Goal: Task Accomplishment & Management: Complete application form

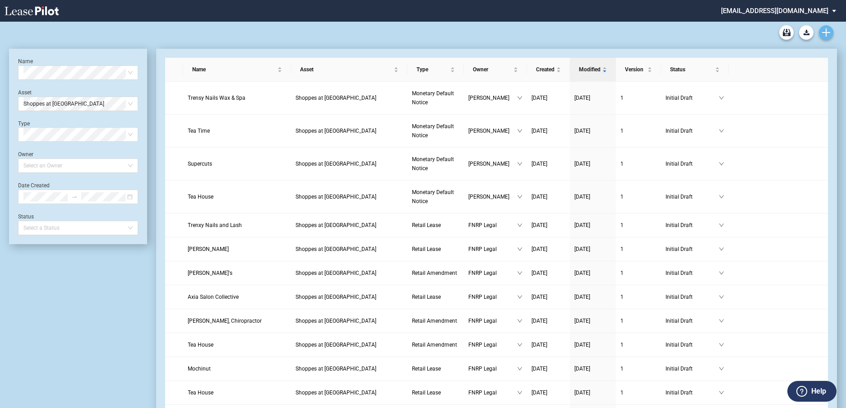
click at [825, 29] on icon "Create new document" at bounding box center [826, 32] width 8 height 8
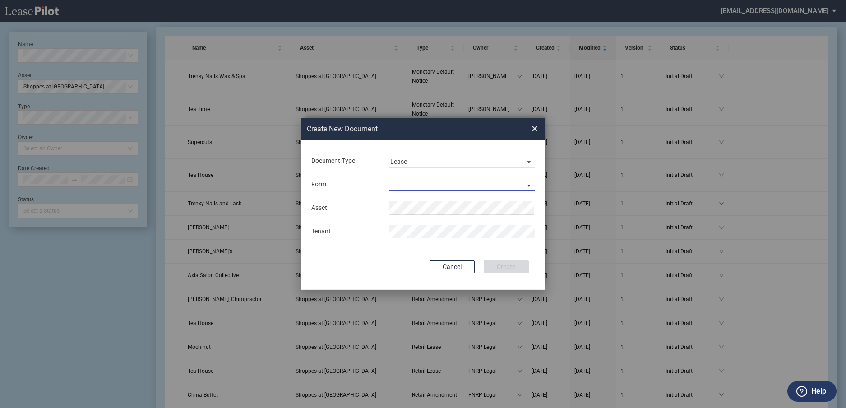
click at [463, 178] on md-select "Retail Lease Monetary Default Notice" at bounding box center [462, 185] width 146 height 14
click at [448, 185] on md-option "Retail Lease" at bounding box center [463, 185] width 160 height 22
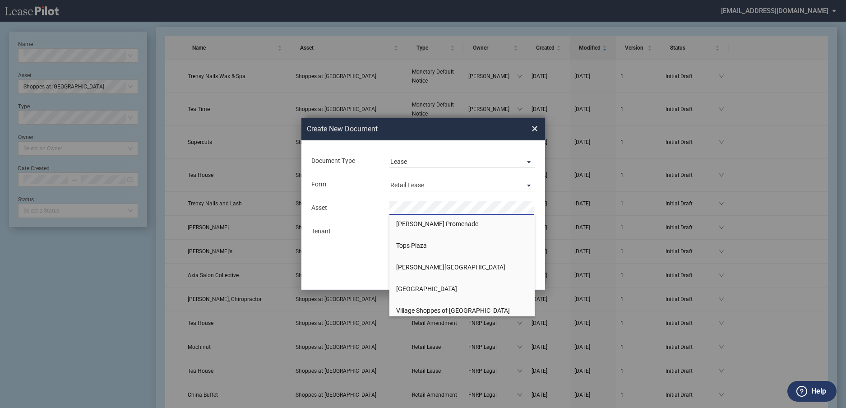
scroll to position [993, 0]
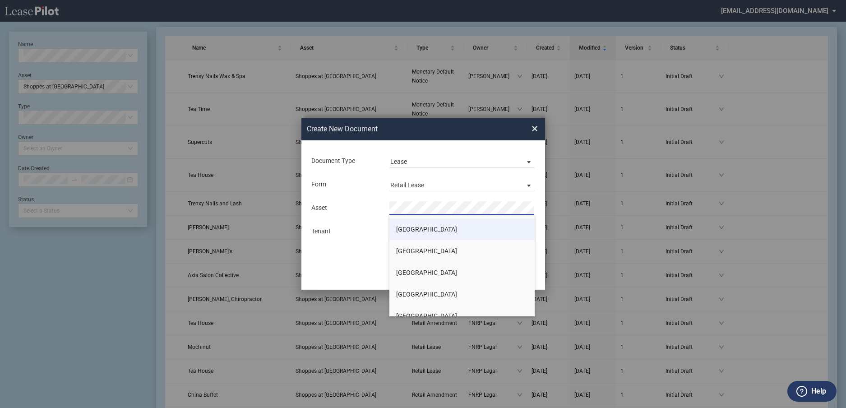
click at [426, 229] on span "[GEOGRAPHIC_DATA]" at bounding box center [426, 229] width 61 height 7
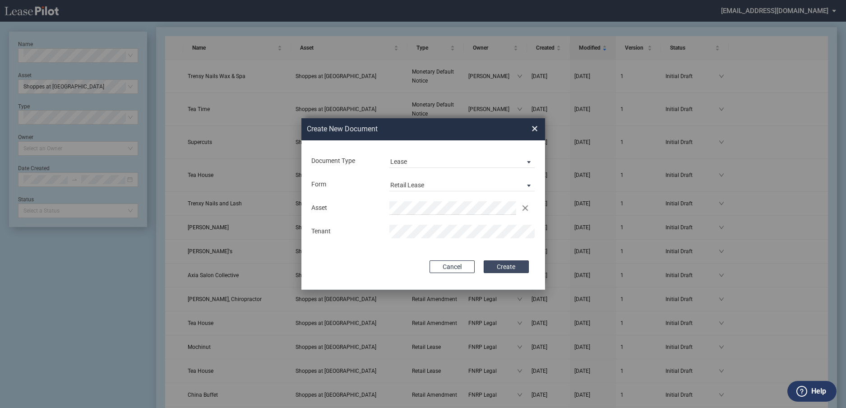
click at [497, 266] on button "Create" at bounding box center [506, 266] width 45 height 13
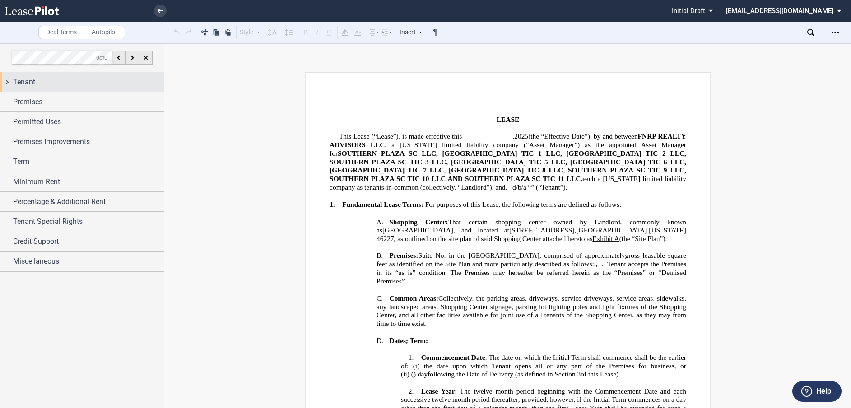
click at [22, 77] on span "Tenant" at bounding box center [24, 82] width 22 height 11
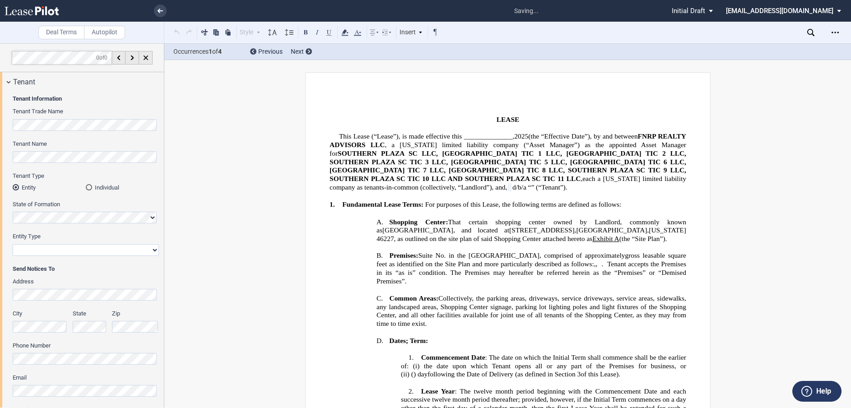
click at [56, 251] on select "Corporation Limited Liability Company General Partnership Limited Partnership O…" at bounding box center [86, 250] width 146 height 12
select select "corporation"
click at [13, 244] on select "Corporation Limited Liability Company General Partnership Limited Partnership O…" at bounding box center [86, 250] width 146 height 12
click at [835, 29] on icon "Open Lease options menu" at bounding box center [834, 32] width 7 height 7
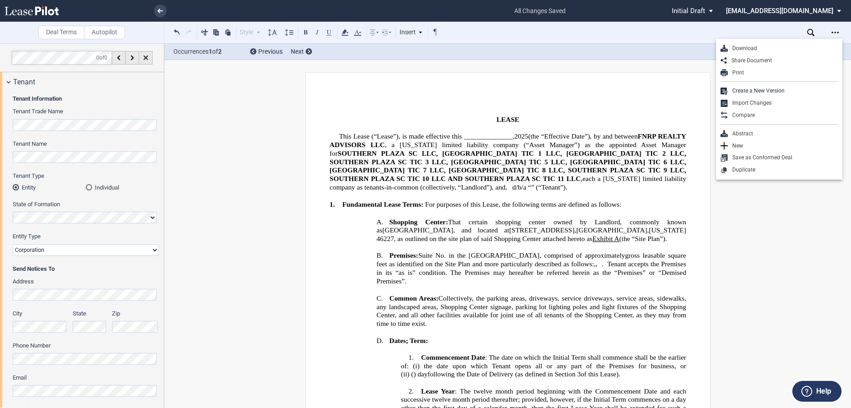
click at [44, 13] on use at bounding box center [32, 10] width 54 height 9
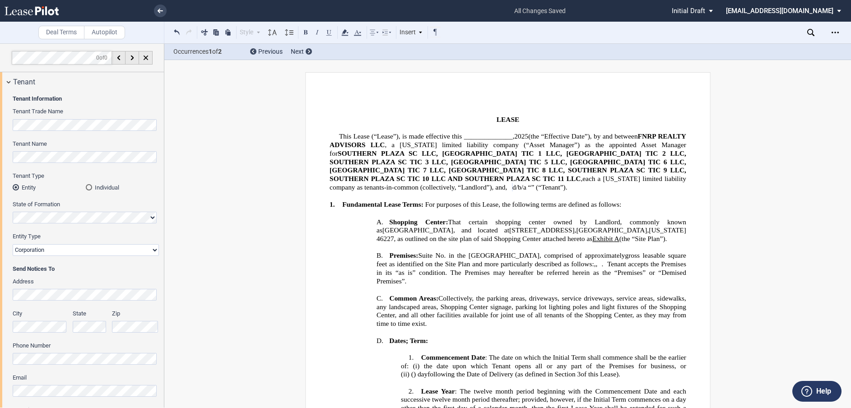
click at [33, 13] on icon at bounding box center [32, 10] width 54 height 9
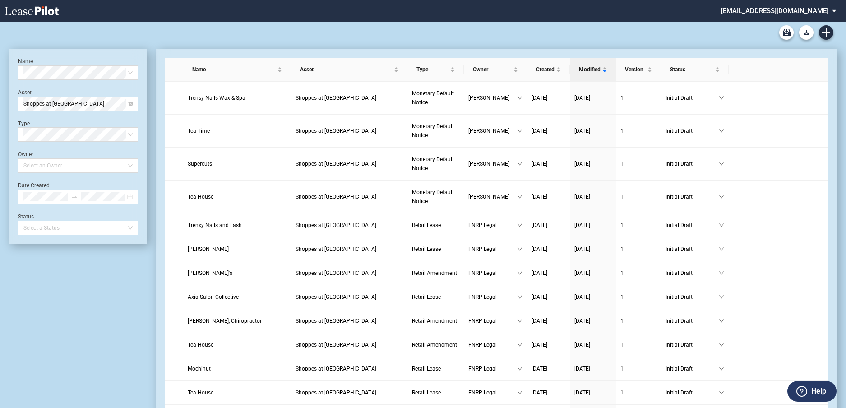
click at [134, 108] on div "Shoppes at [GEOGRAPHIC_DATA]" at bounding box center [78, 104] width 120 height 14
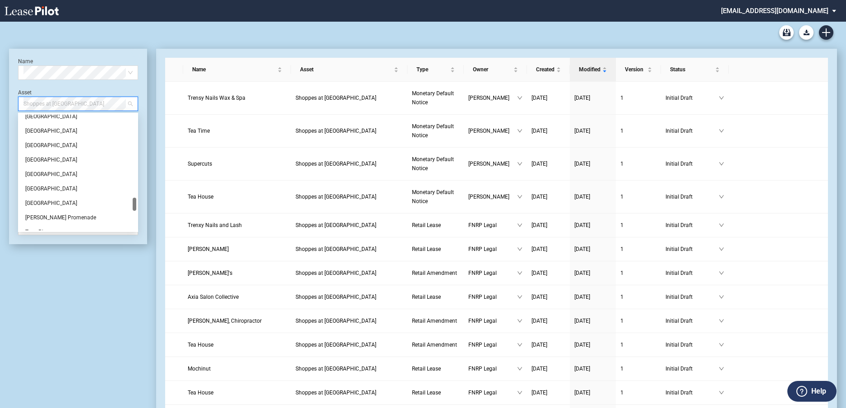
scroll to position [713, 0]
click at [53, 133] on div "[GEOGRAPHIC_DATA]" at bounding box center [78, 130] width 106 height 9
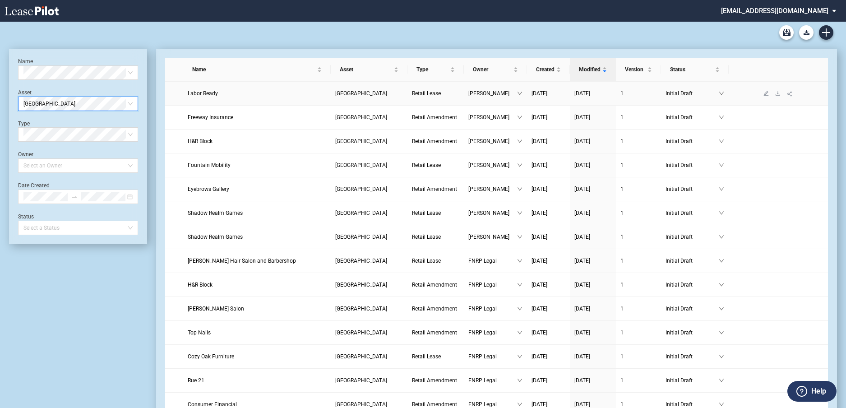
click at [168, 94] on td at bounding box center [174, 94] width 18 height 24
click at [720, 97] on link "Initial Draft" at bounding box center [695, 93] width 59 height 9
click at [790, 95] on icon "share-alt" at bounding box center [789, 94] width 5 height 5
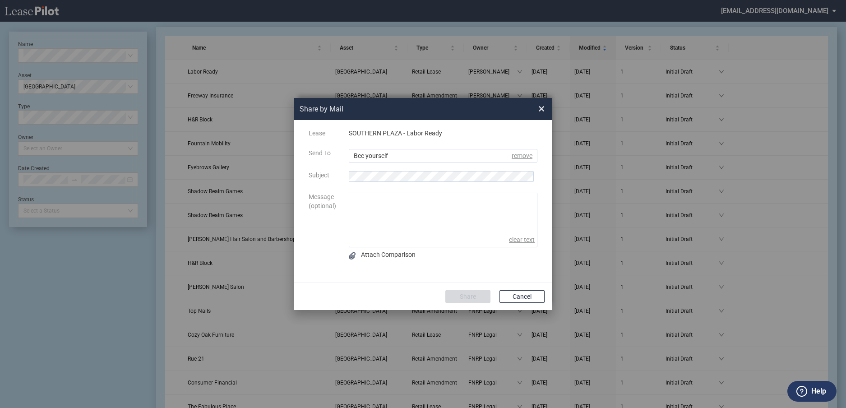
click at [540, 106] on span "×" at bounding box center [541, 109] width 6 height 14
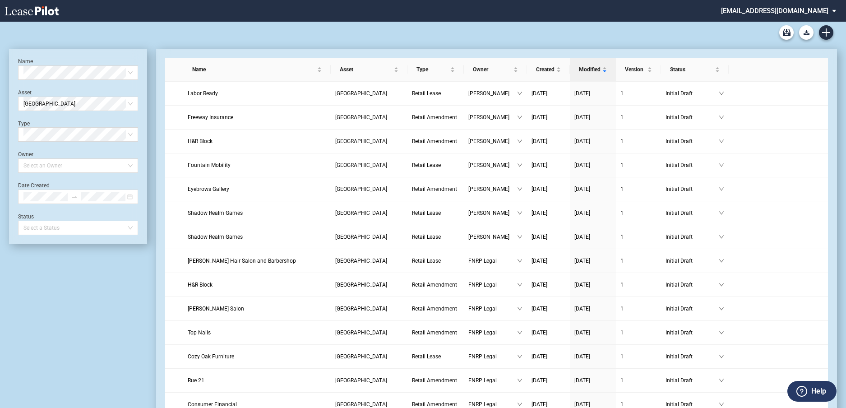
scroll to position [22, 0]
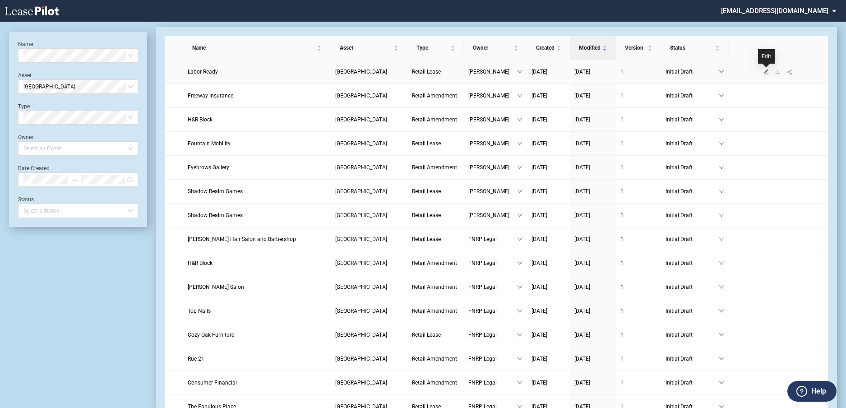
click at [767, 72] on icon "edit" at bounding box center [766, 71] width 5 height 5
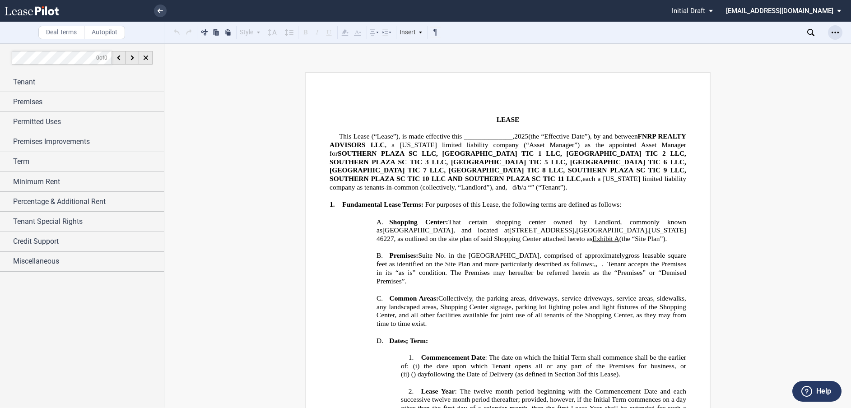
click at [833, 36] on div "Open Lease options menu" at bounding box center [835, 32] width 14 height 14
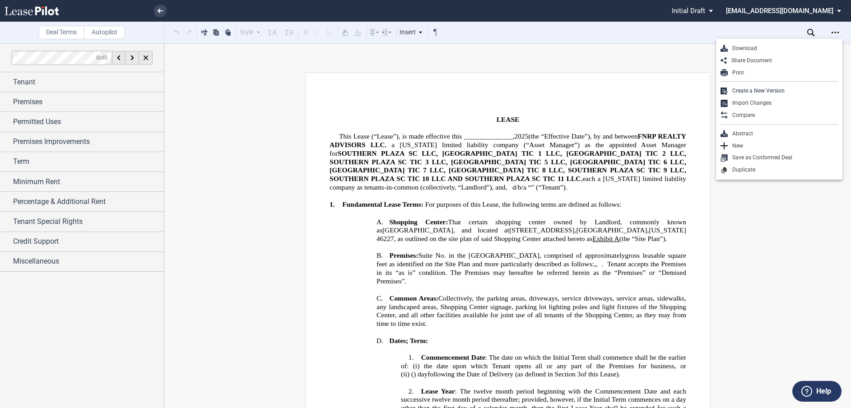
click at [684, 28] on div "Style Normal 8pt 9pt 10pt 10.5pt 11pt 12pt 14pt 16pt Normal 1 1.15 1.5 2 3 No C…" at bounding box center [427, 33] width 526 height 22
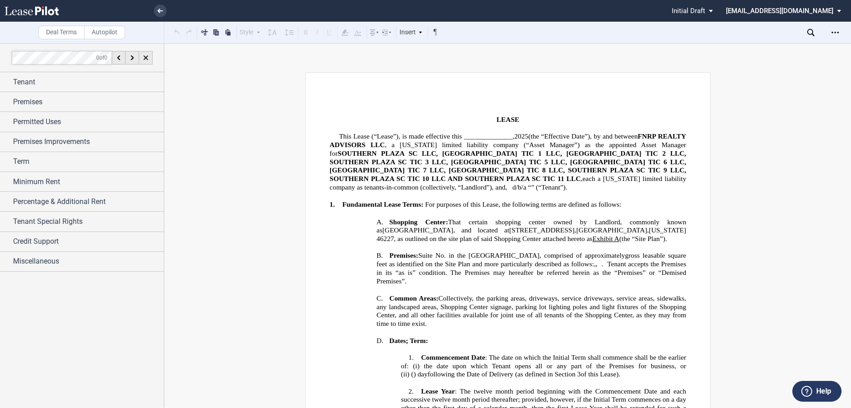
click at [34, 11] on icon at bounding box center [32, 10] width 54 height 9
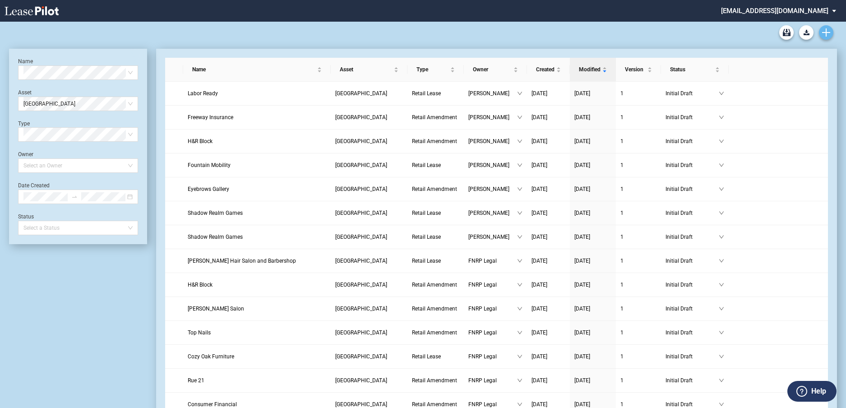
click at [823, 38] on link "Create new document" at bounding box center [826, 32] width 14 height 14
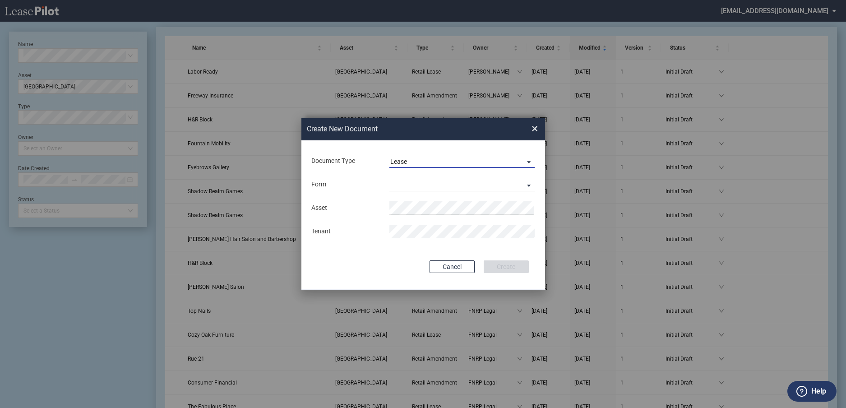
click at [401, 160] on div "Lease" at bounding box center [398, 161] width 17 height 7
click at [400, 182] on div "Amendment" at bounding box center [409, 183] width 39 height 10
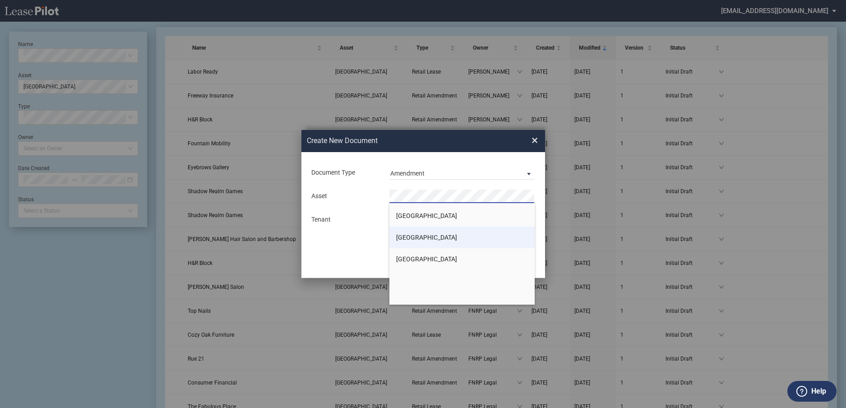
scroll to position [948, 0]
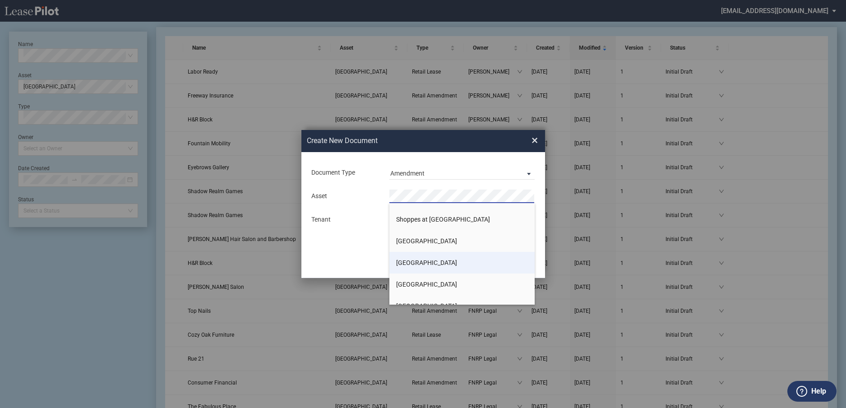
click at [437, 261] on span "[GEOGRAPHIC_DATA]" at bounding box center [426, 262] width 61 height 7
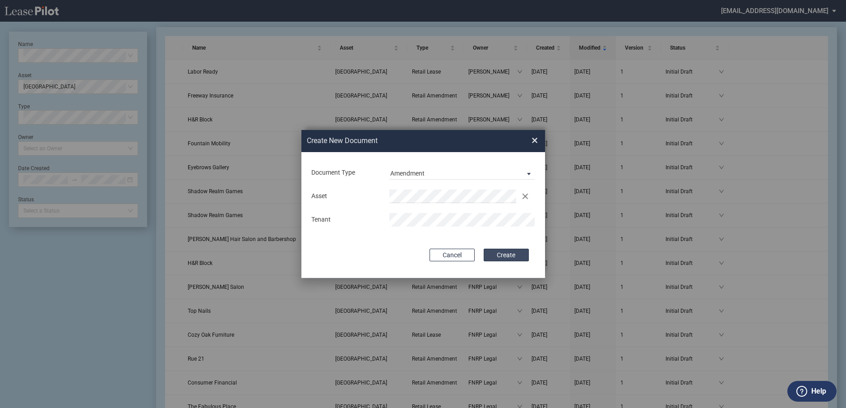
click at [510, 256] on button "Create" at bounding box center [506, 255] width 45 height 13
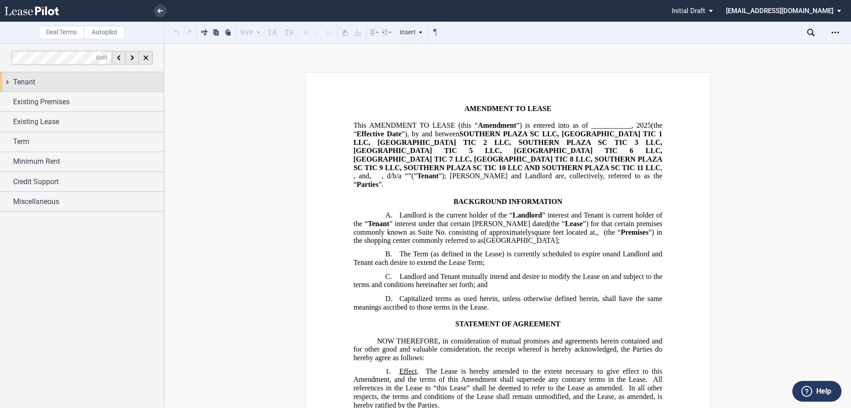
click at [32, 84] on span "Tenant" at bounding box center [24, 82] width 22 height 11
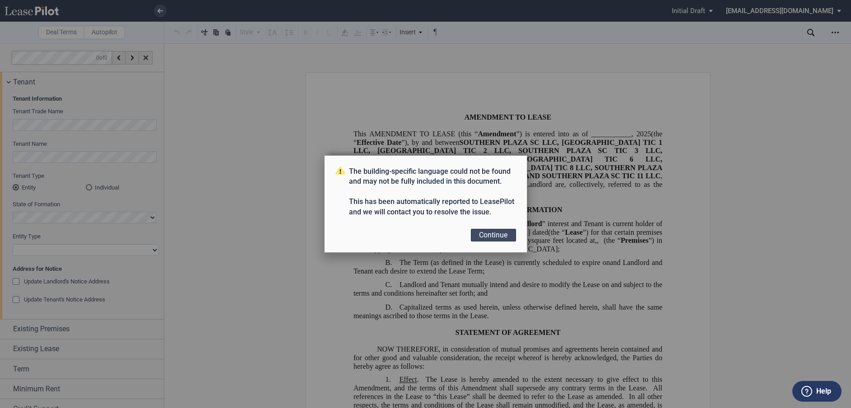
click at [497, 231] on button "Continue" at bounding box center [493, 235] width 45 height 13
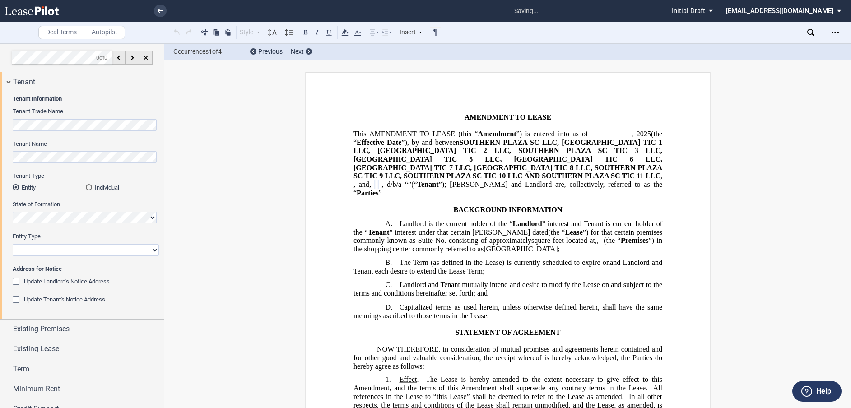
click at [63, 250] on select "Corporation Limited Liability Company General Partnership Limited Partnership O…" at bounding box center [86, 250] width 146 height 12
select select "corporation"
click at [13, 244] on select "Corporation Limited Liability Company General Partnership Limited Partnership O…" at bounding box center [86, 250] width 146 height 12
click at [14, 281] on div "Update Landlord's Notice Address" at bounding box center [17, 282] width 9 height 9
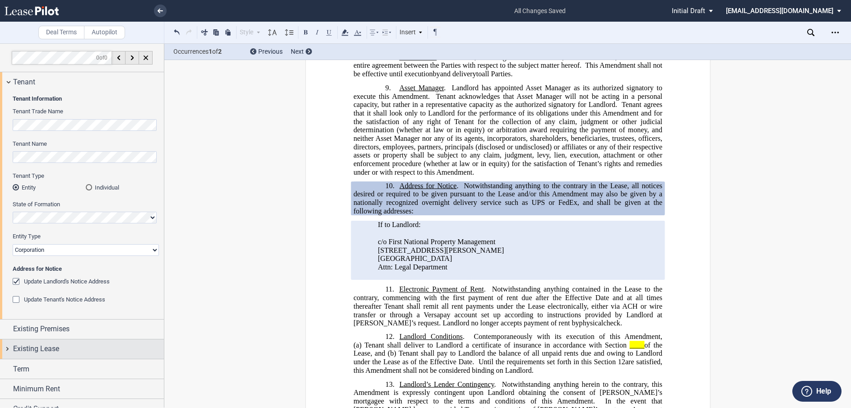
scroll to position [32, 0]
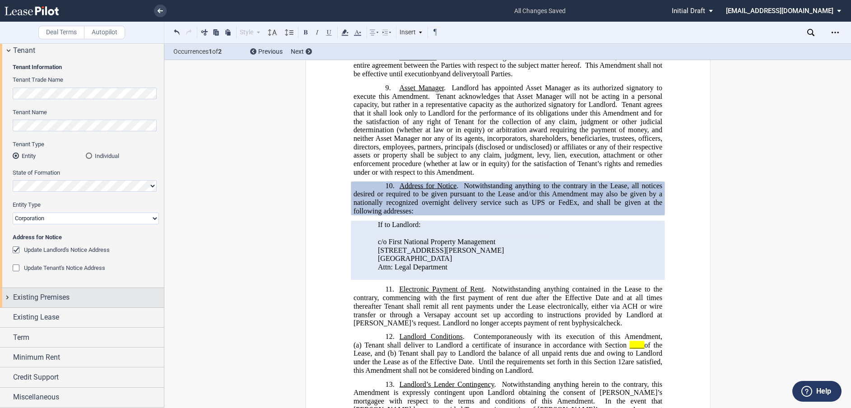
click at [46, 300] on span "Existing Premises" at bounding box center [41, 297] width 56 height 11
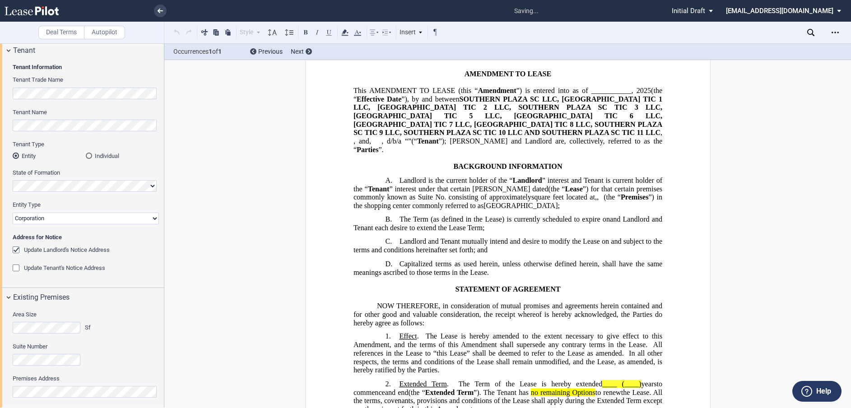
scroll to position [167, 0]
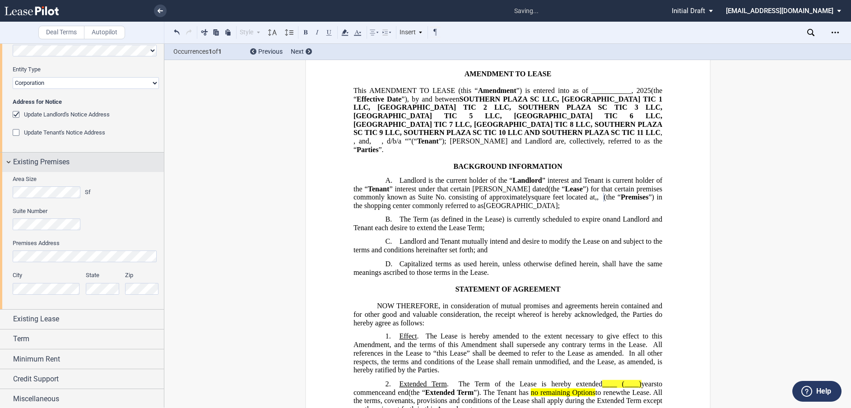
click at [7, 163] on div "Existing Premises" at bounding box center [82, 162] width 164 height 19
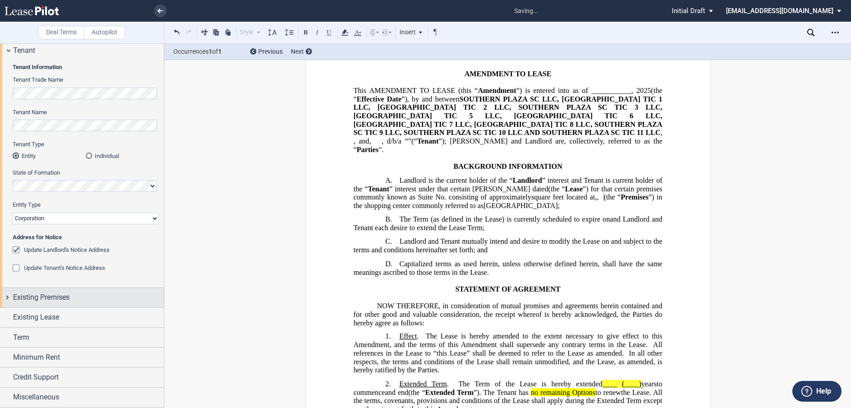
scroll to position [32, 0]
click at [9, 297] on div "Existing Premises" at bounding box center [82, 297] width 164 height 19
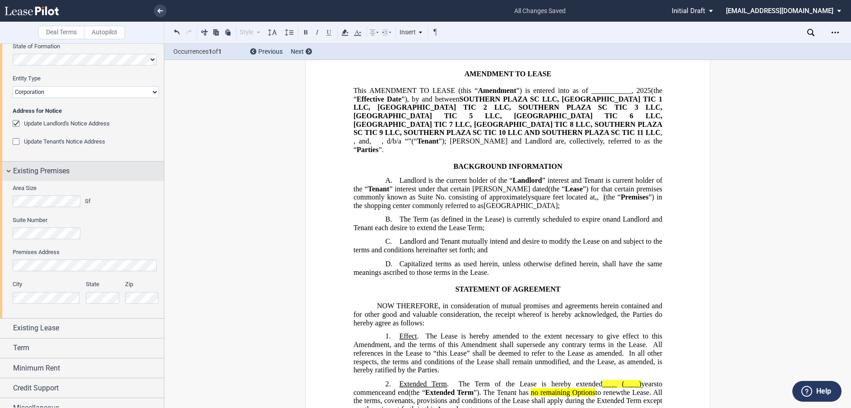
scroll to position [167, 0]
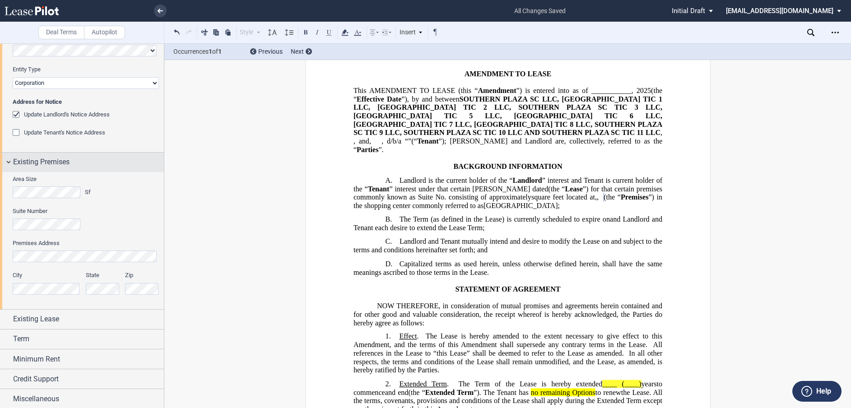
click at [11, 167] on div "Existing Premises" at bounding box center [82, 162] width 164 height 19
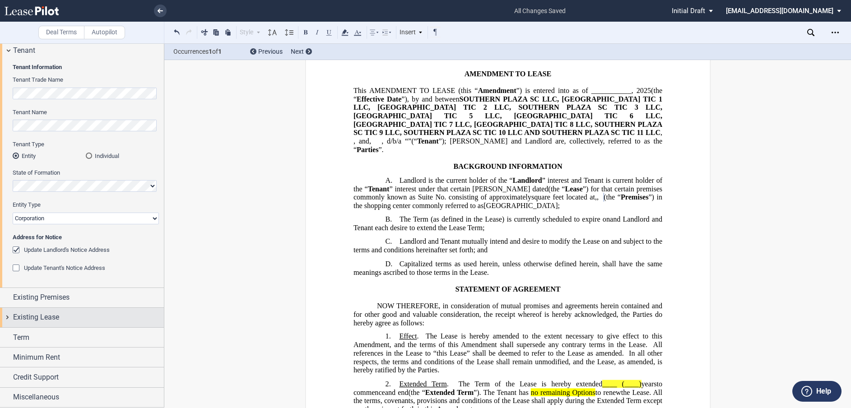
click at [5, 319] on div "Existing Lease" at bounding box center [82, 317] width 164 height 19
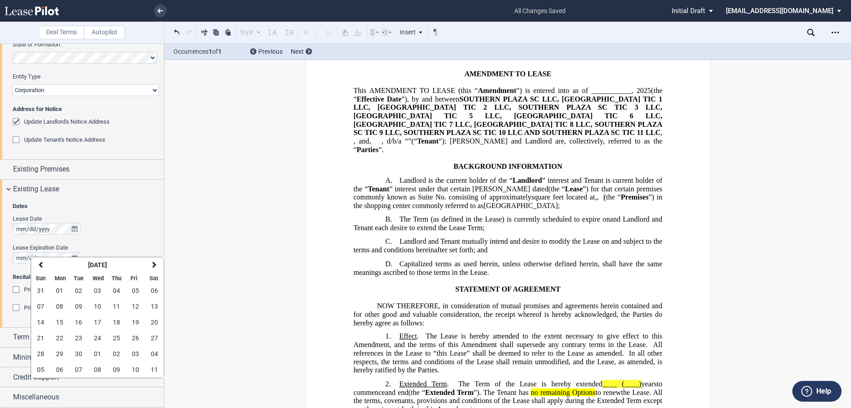
scroll to position [0, 0]
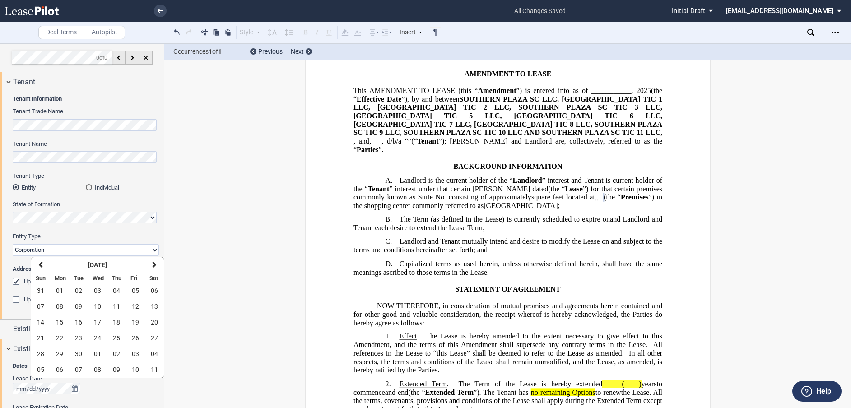
click at [91, 234] on label "Entity Type" at bounding box center [86, 236] width 146 height 8
click at [91, 244] on select "Corporation Limited Liability Company General Partnership Limited Partnership O…" at bounding box center [86, 250] width 146 height 12
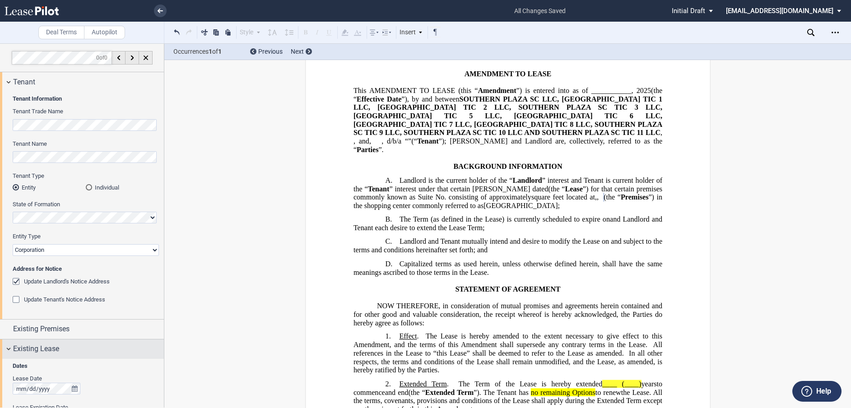
scroll to position [135, 0]
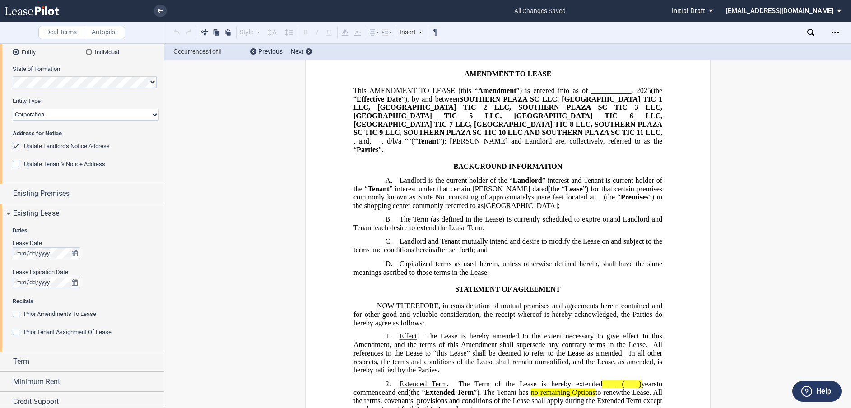
click at [88, 240] on div "Lease Date" at bounding box center [86, 243] width 146 height 8
click at [130, 294] on div "Lease Date Lease Expiration Date" at bounding box center [86, 268] width 146 height 58
click at [16, 313] on div "Prior Amendments To Lease" at bounding box center [17, 314] width 9 height 9
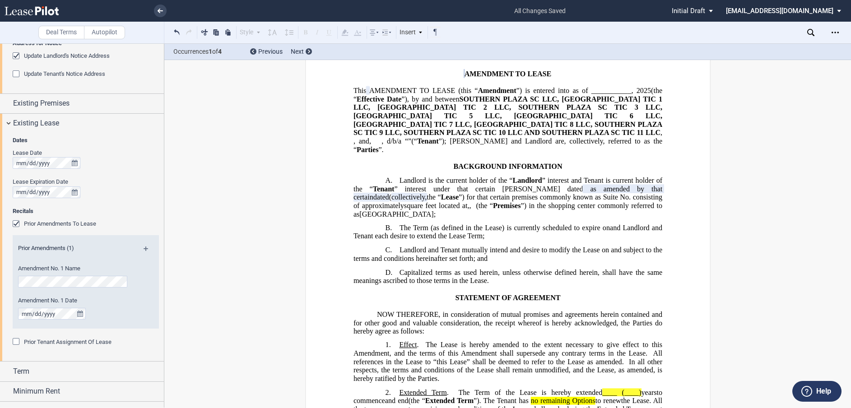
scroll to position [259, 0]
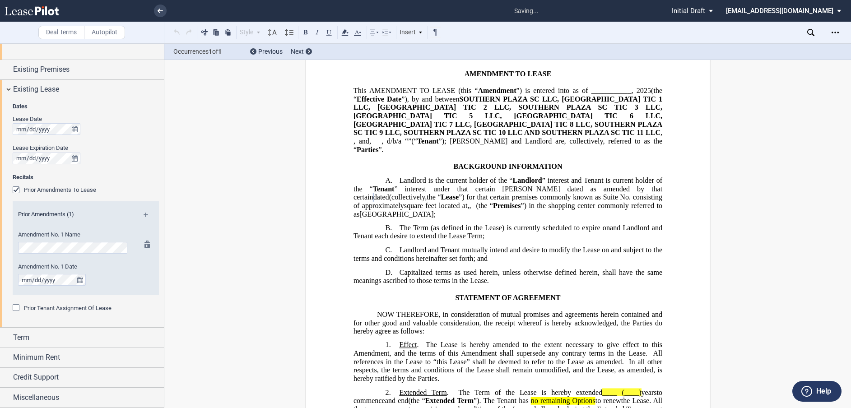
click at [103, 267] on label "Amendment No. 1 Date" at bounding box center [73, 267] width 111 height 8
click at [41, 336] on div "Term" at bounding box center [88, 337] width 151 height 11
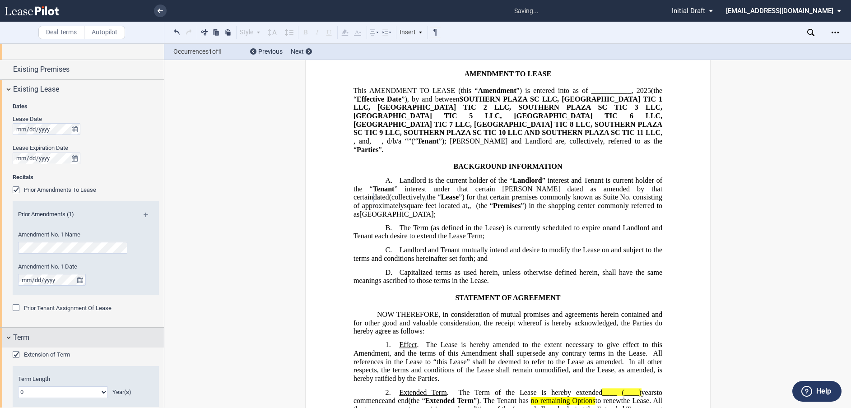
scroll to position [352, 0]
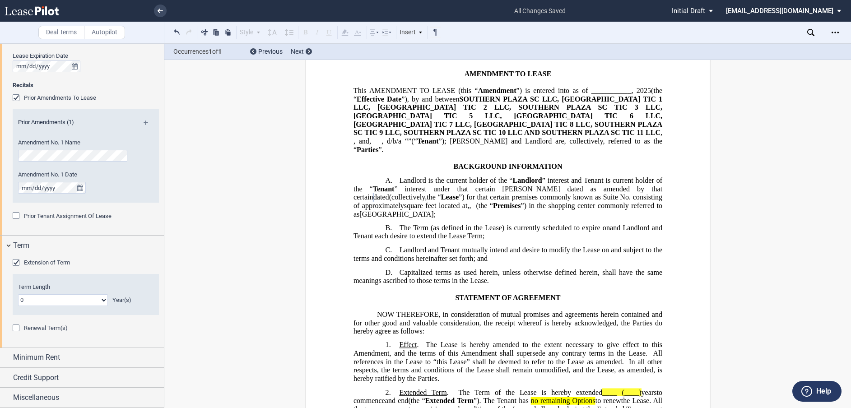
click at [70, 297] on select "0 1 2 3 4 5 6 7 8 9 10 11 12 13 14 15 16 17 18 19 20" at bounding box center [63, 300] width 90 height 12
select select "number:5"
click at [18, 294] on select "0 1 2 3 4 5 6 7 8 9 10 11 12 13 14 15 16 17 18 19 20" at bounding box center [63, 300] width 90 height 12
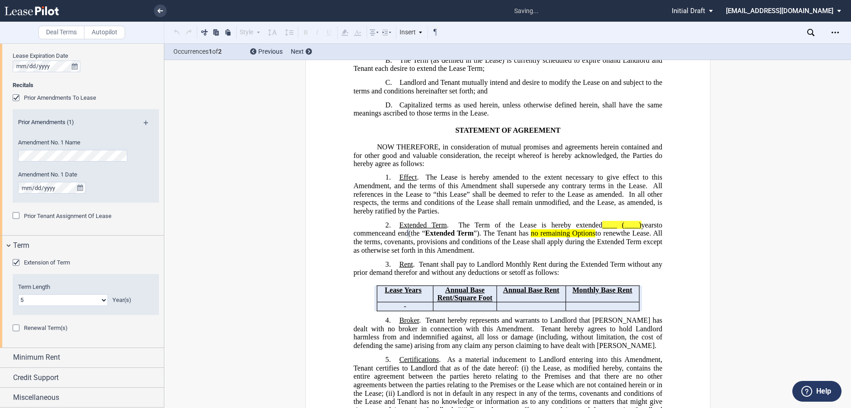
scroll to position [255, 0]
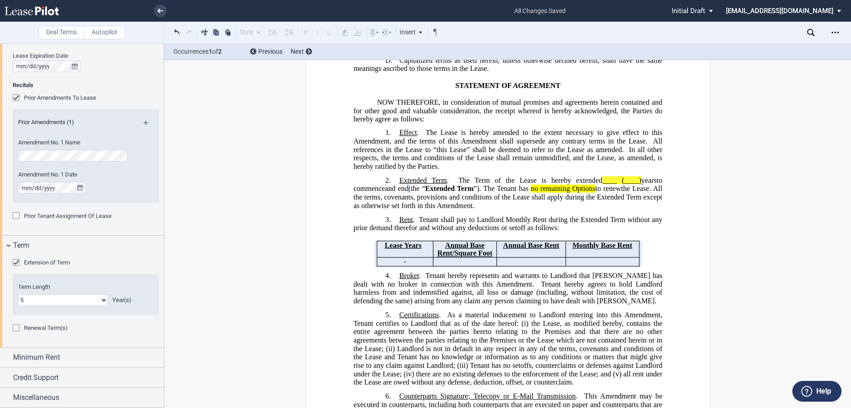
click at [131, 330] on div "Renewal Term(s)" at bounding box center [86, 328] width 146 height 9
click at [9, 245] on div "Term" at bounding box center [82, 245] width 164 height 19
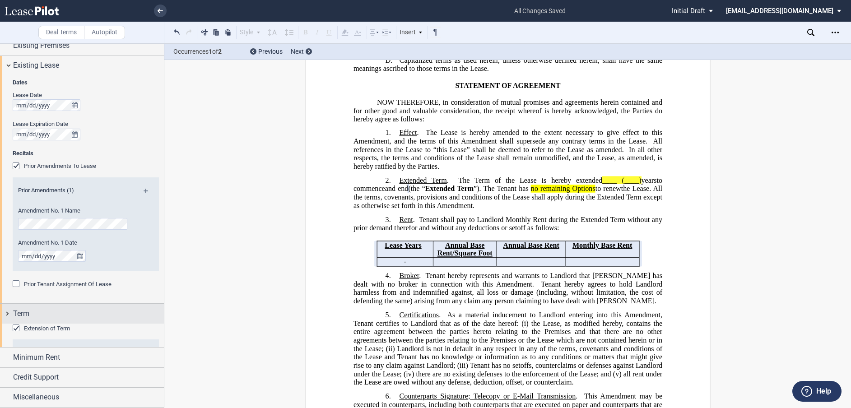
scroll to position [259, 0]
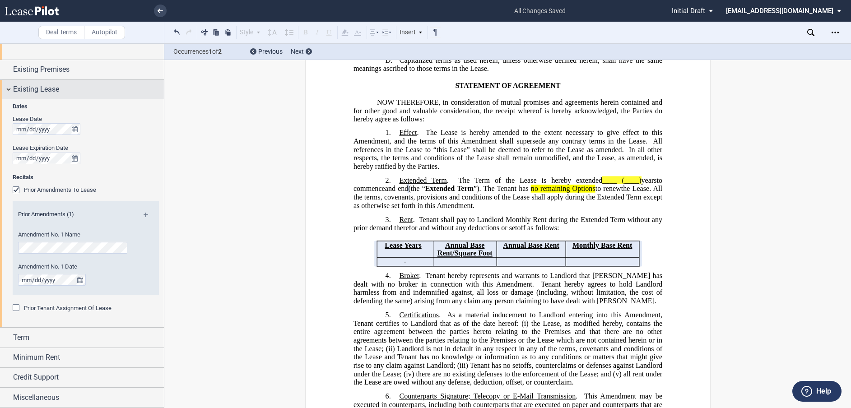
click at [7, 90] on div "Existing Lease" at bounding box center [82, 89] width 164 height 19
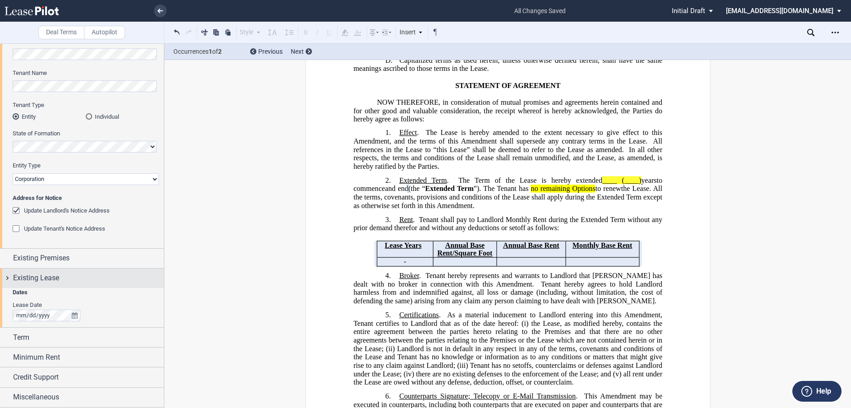
scroll to position [32, 0]
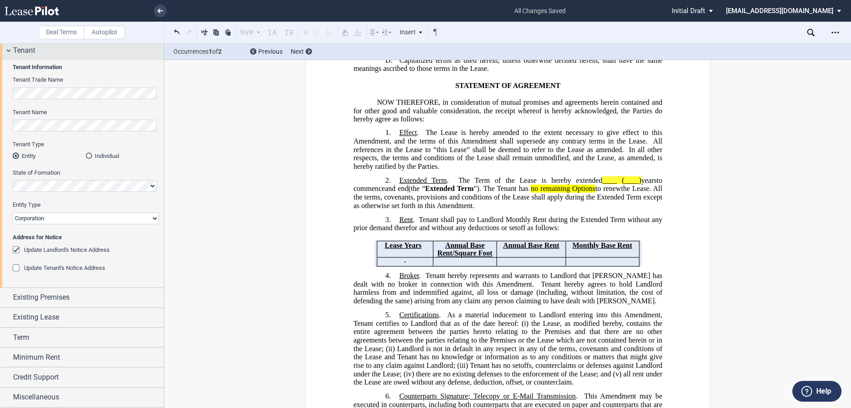
click at [7, 48] on div "Tenant" at bounding box center [82, 50] width 164 height 19
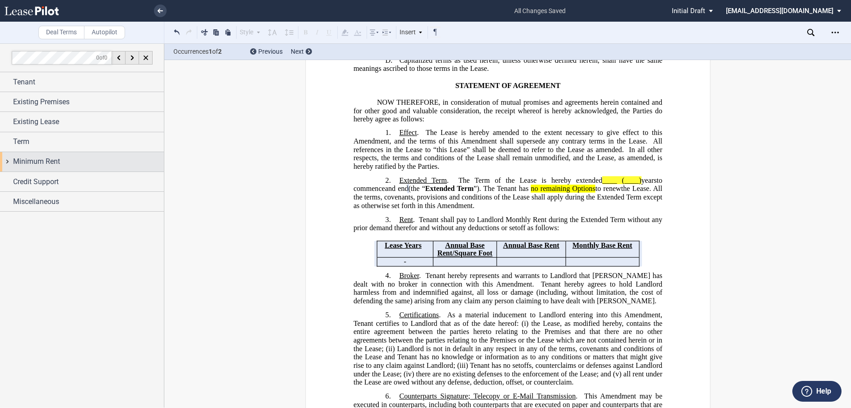
click at [25, 159] on span "Minimum Rent" at bounding box center [36, 161] width 47 height 11
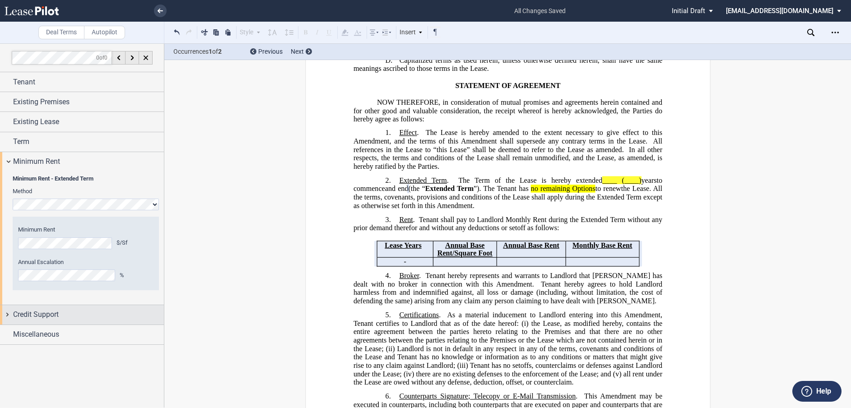
click at [23, 318] on span "Credit Support" at bounding box center [36, 314] width 46 height 11
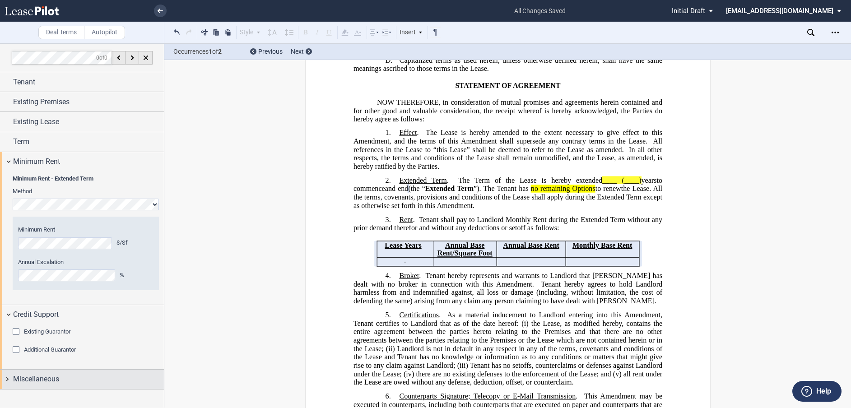
click at [43, 378] on span "Miscellaneous" at bounding box center [36, 379] width 46 height 11
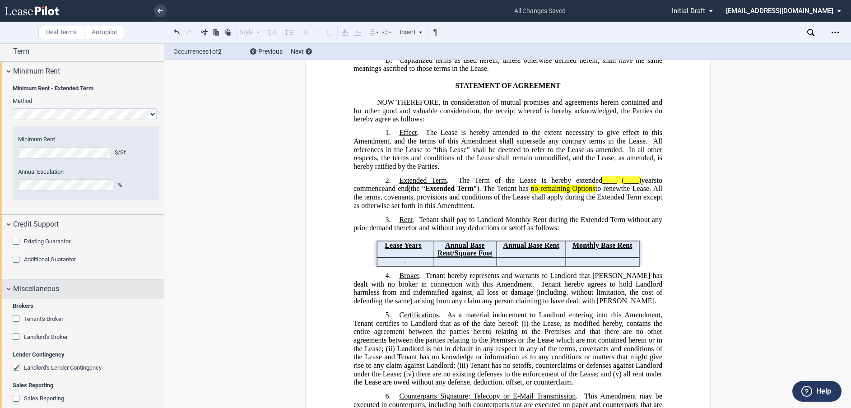
scroll to position [101, 0]
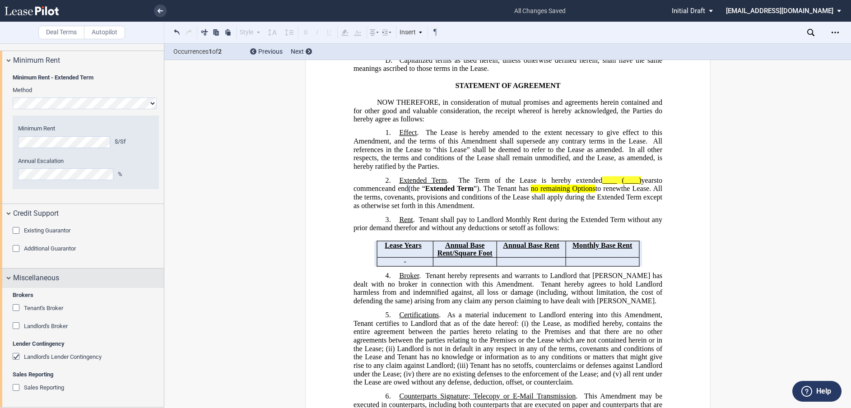
click at [2, 278] on div "Miscellaneous" at bounding box center [82, 278] width 164 height 19
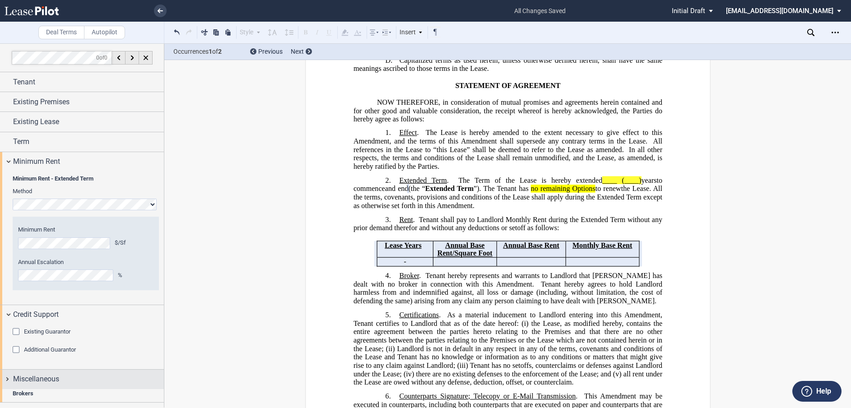
scroll to position [0, 0]
click at [22, 330] on div "Existing Guarantor" at bounding box center [17, 332] width 9 height 9
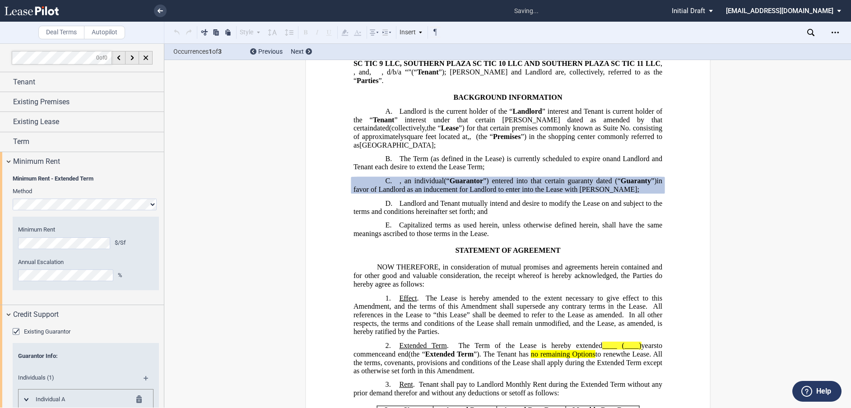
scroll to position [135, 0]
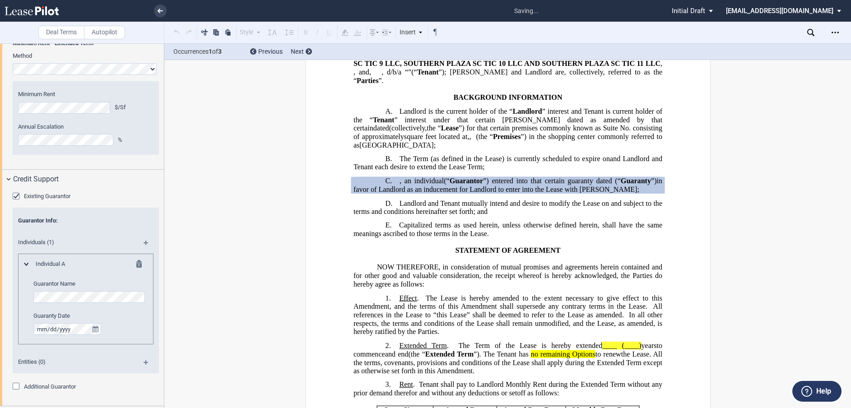
click at [53, 290] on editor-control "Guarantor Name" at bounding box center [90, 291] width 114 height 23
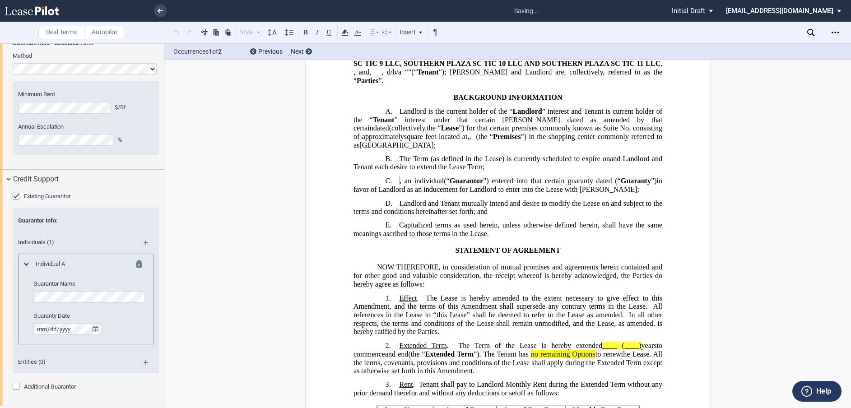
scroll to position [90, 0]
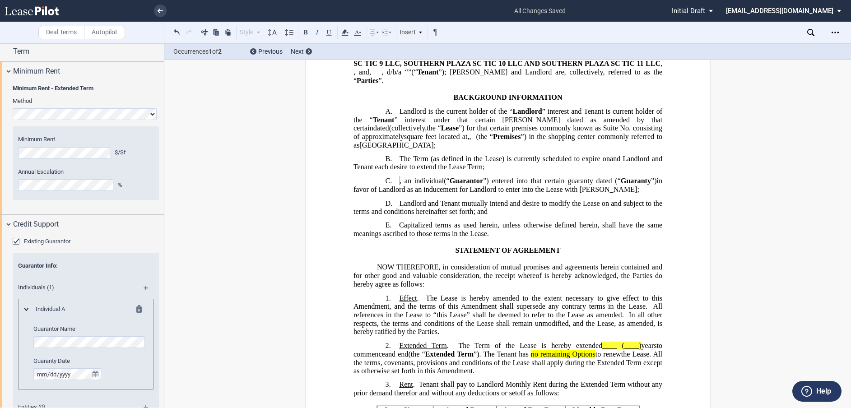
click at [30, 372] on div "Individual A Guarantor Name Guaranty Date" at bounding box center [85, 342] width 123 height 75
click at [130, 351] on div "Guarantor Name Guaranty Date" at bounding box center [90, 352] width 114 height 55
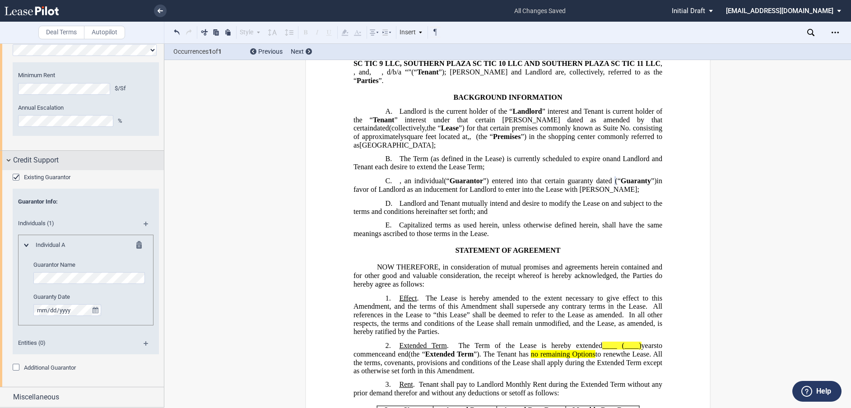
click at [10, 160] on div "Credit Support" at bounding box center [82, 160] width 164 height 19
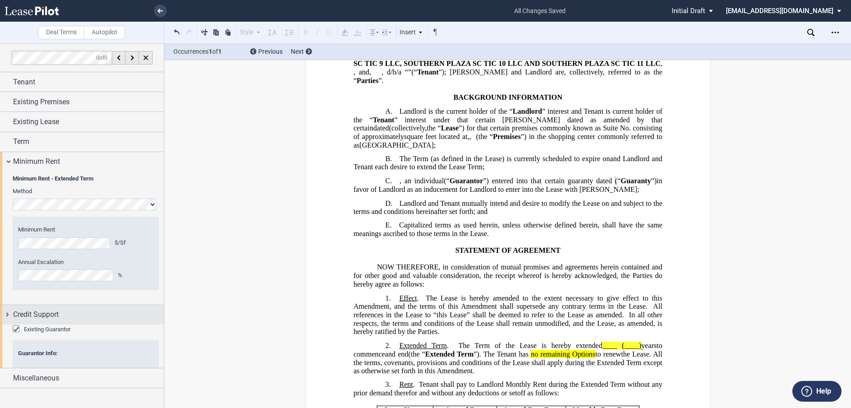
scroll to position [0, 0]
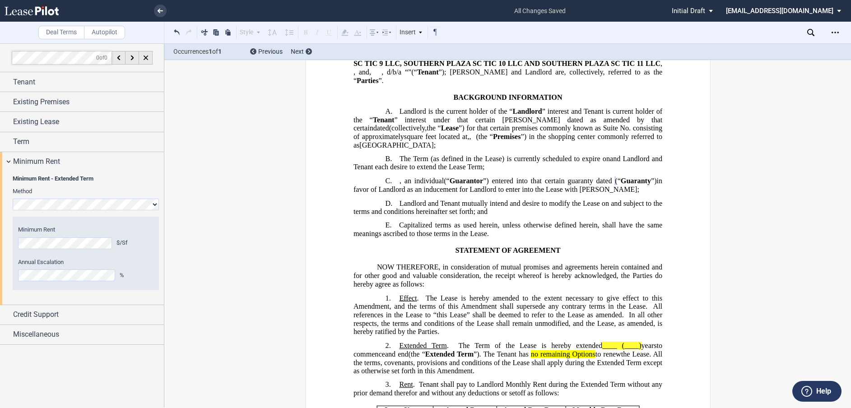
drag, startPoint x: 77, startPoint y: 193, endPoint x: 106, endPoint y: 179, distance: 31.9
click at [77, 193] on label "Method" at bounding box center [72, 191] width 131 height 8
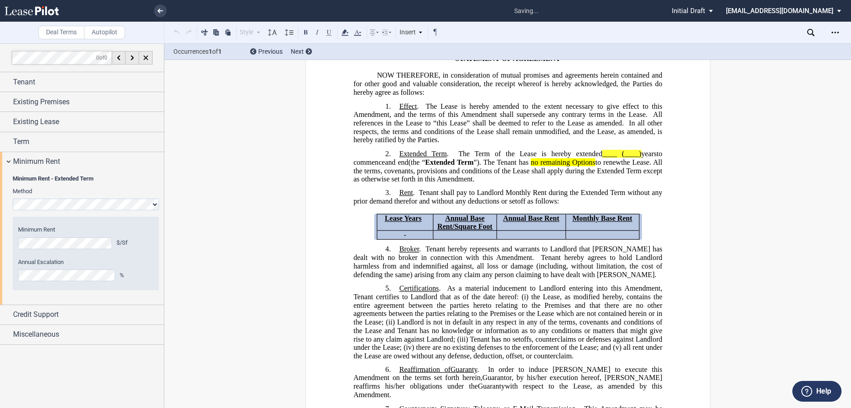
scroll to position [349, 0]
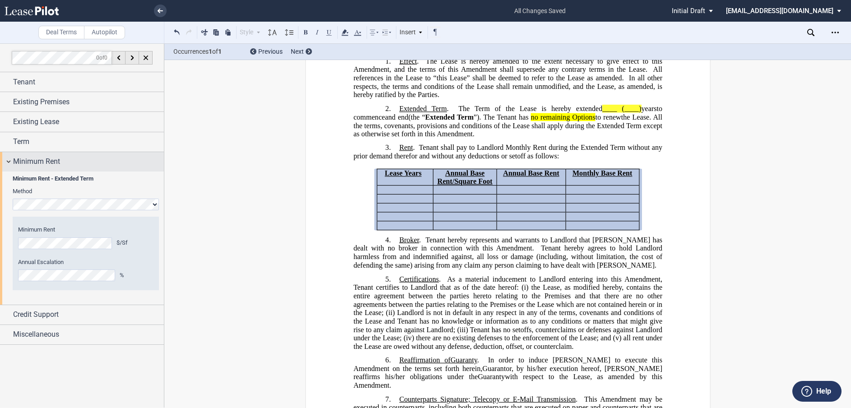
click at [145, 168] on div "Minimum Rent" at bounding box center [82, 161] width 164 height 19
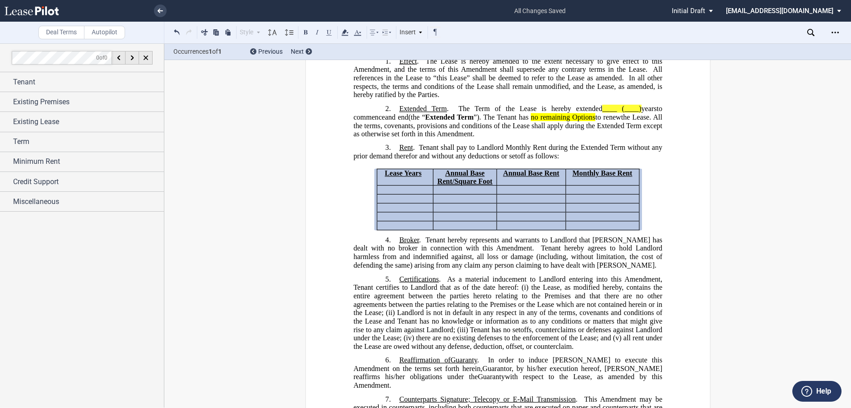
scroll to position [33, 0]
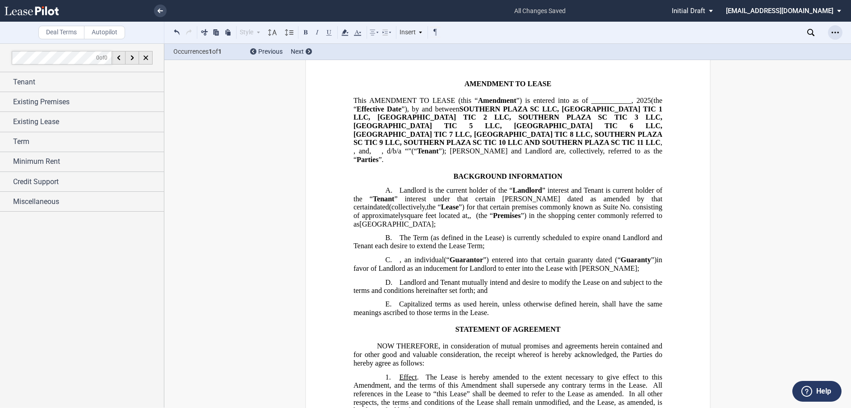
click at [831, 34] on div "Open Lease options menu" at bounding box center [835, 32] width 14 height 14
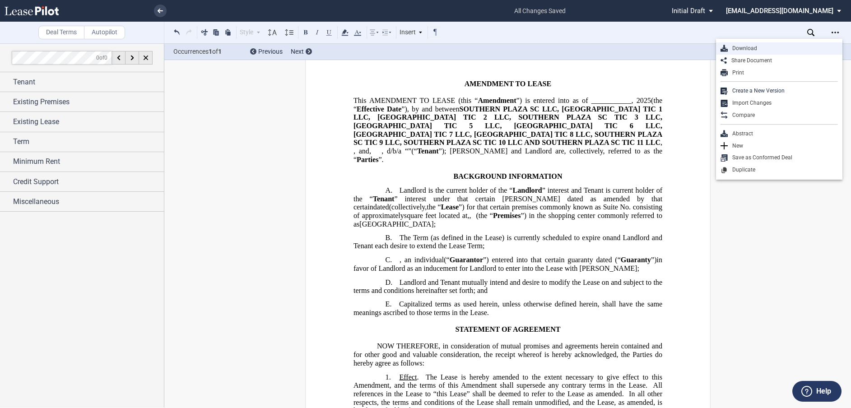
click at [739, 49] on div "Download" at bounding box center [782, 49] width 110 height 8
